Goal: Use online tool/utility

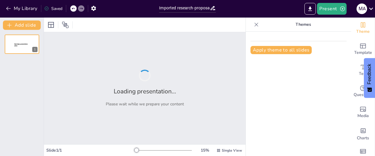
type input "Imported research-proposal-template-presentation-[PERSON_NAME].pptx"
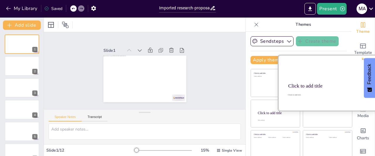
scroll to position [13, 0]
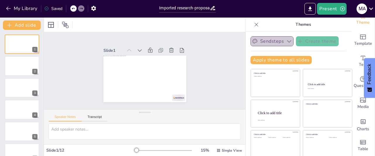
click at [270, 41] on button "Sendsteps" at bounding box center [271, 41] width 43 height 10
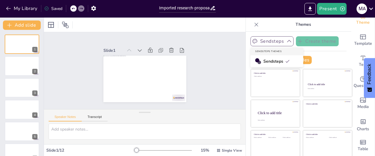
click at [286, 40] on icon "button" at bounding box center [289, 41] width 6 height 6
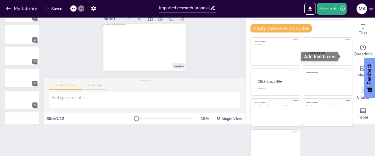
scroll to position [0, 0]
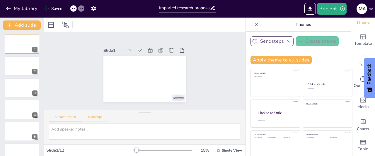
click at [96, 117] on button "Transcript" at bounding box center [95, 118] width 26 height 6
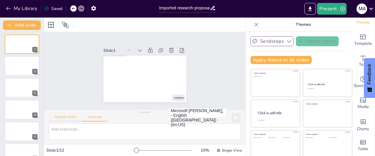
click at [65, 115] on button "Speaker Notes" at bounding box center [65, 118] width 33 height 6
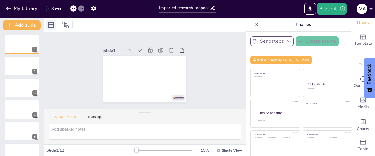
click at [52, 25] on icon at bounding box center [50, 24] width 7 height 7
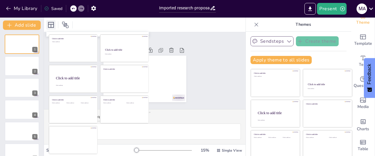
click at [52, 25] on icon at bounding box center [50, 24] width 7 height 7
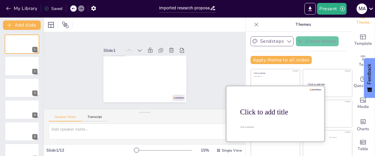
click at [254, 126] on div "Click to add body" at bounding box center [277, 127] width 74 height 3
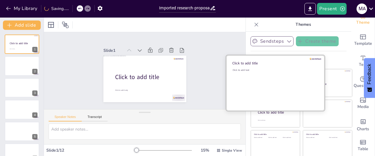
click at [263, 82] on div "Click to add text" at bounding box center [275, 87] width 84 height 36
